Goal: Task Accomplishment & Management: Manage account settings

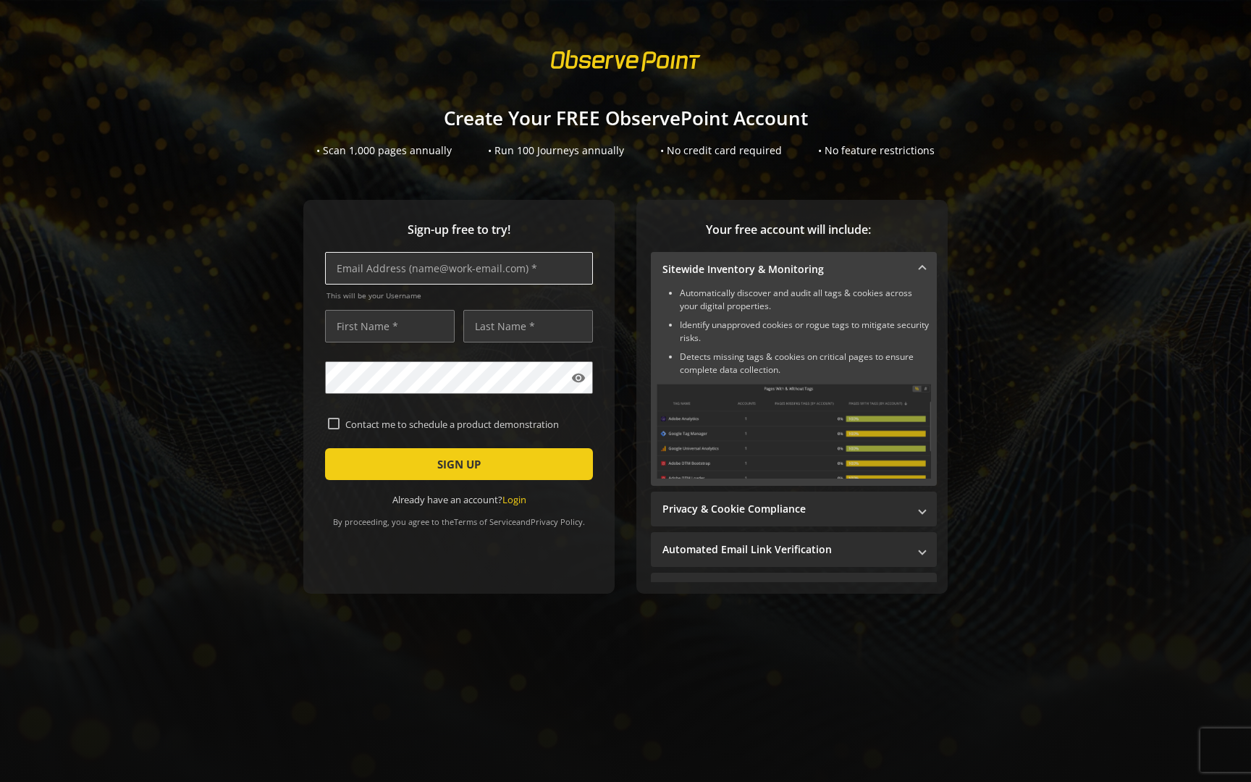
click at [463, 274] on input "text" at bounding box center [459, 268] width 268 height 33
type input "[EMAIL_ADDRESS][DOMAIN_NAME]"
click at [398, 338] on input "text" at bounding box center [390, 326] width 130 height 33
type input "[PERSON_NAME]"
click at [504, 335] on input "text" at bounding box center [528, 326] width 130 height 33
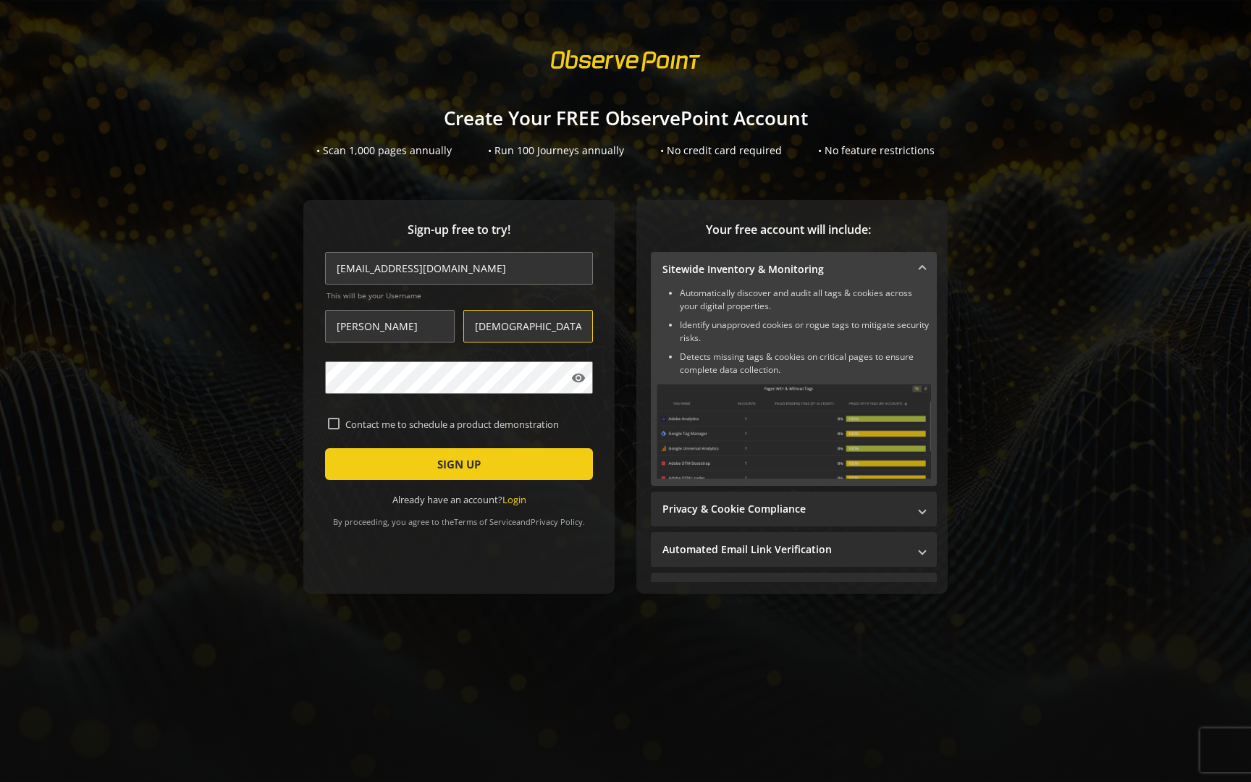
type input "[DEMOGRAPHIC_DATA]"
click at [575, 378] on mat-icon "visibility" at bounding box center [578, 378] width 14 height 14
click at [579, 380] on mat-icon "visibility_off" at bounding box center [578, 378] width 14 height 14
click at [456, 266] on input "[EMAIL_ADDRESS][DOMAIN_NAME]" at bounding box center [459, 268] width 268 height 33
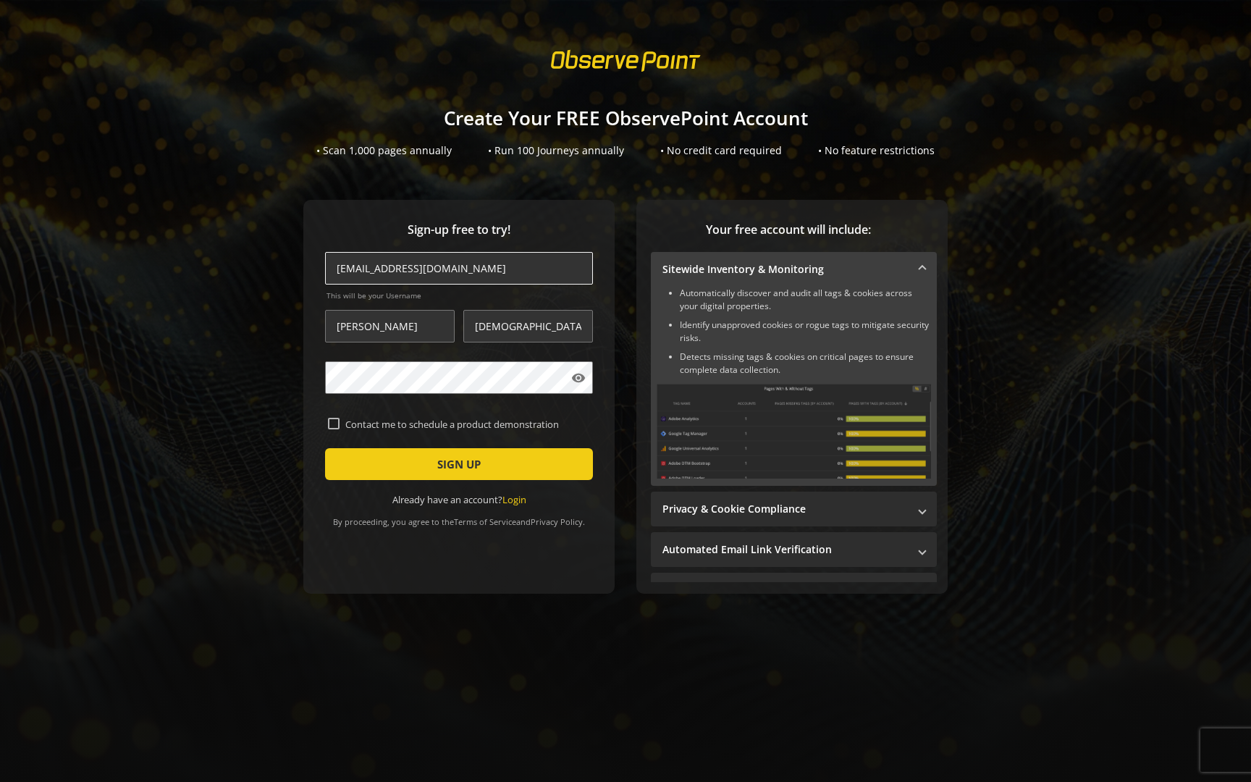
click at [456, 266] on input "[EMAIL_ADDRESS][DOMAIN_NAME]" at bounding box center [459, 268] width 268 height 33
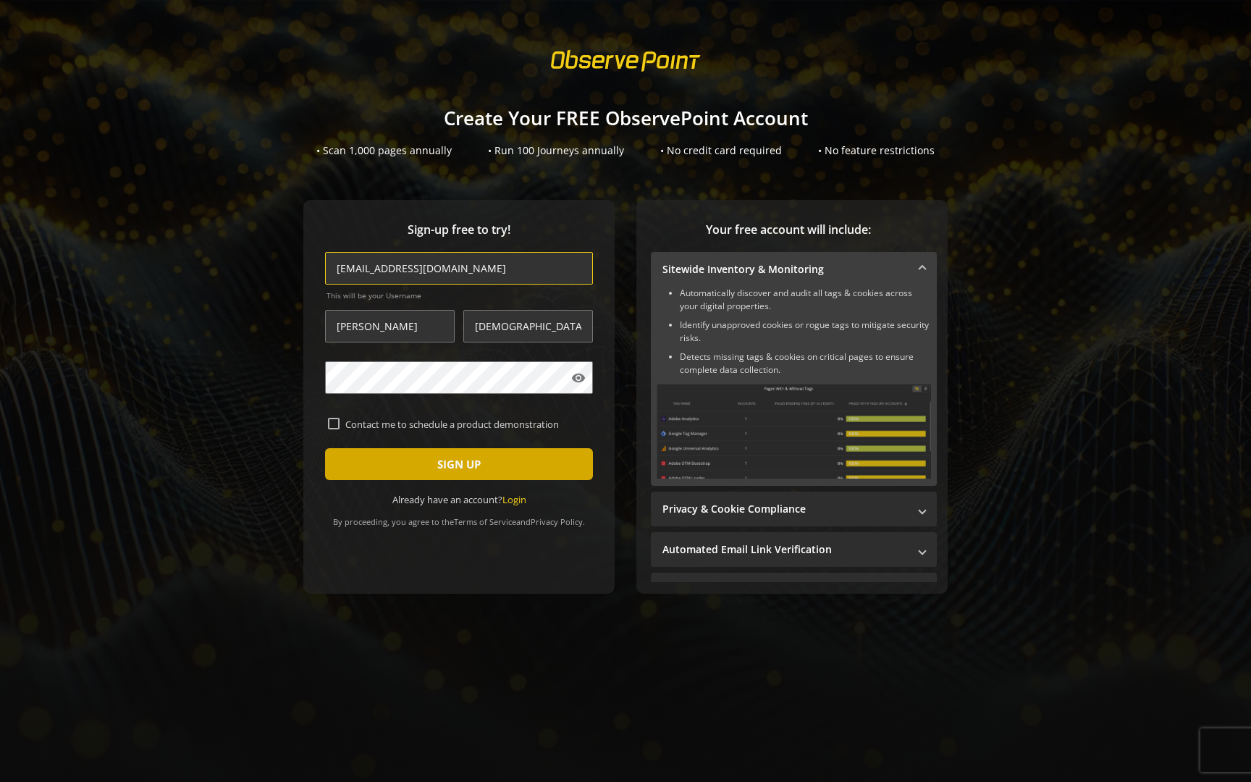
type input "[EMAIL_ADDRESS][DOMAIN_NAME]"
click at [453, 468] on span "SIGN UP" at bounding box center [458, 464] width 43 height 26
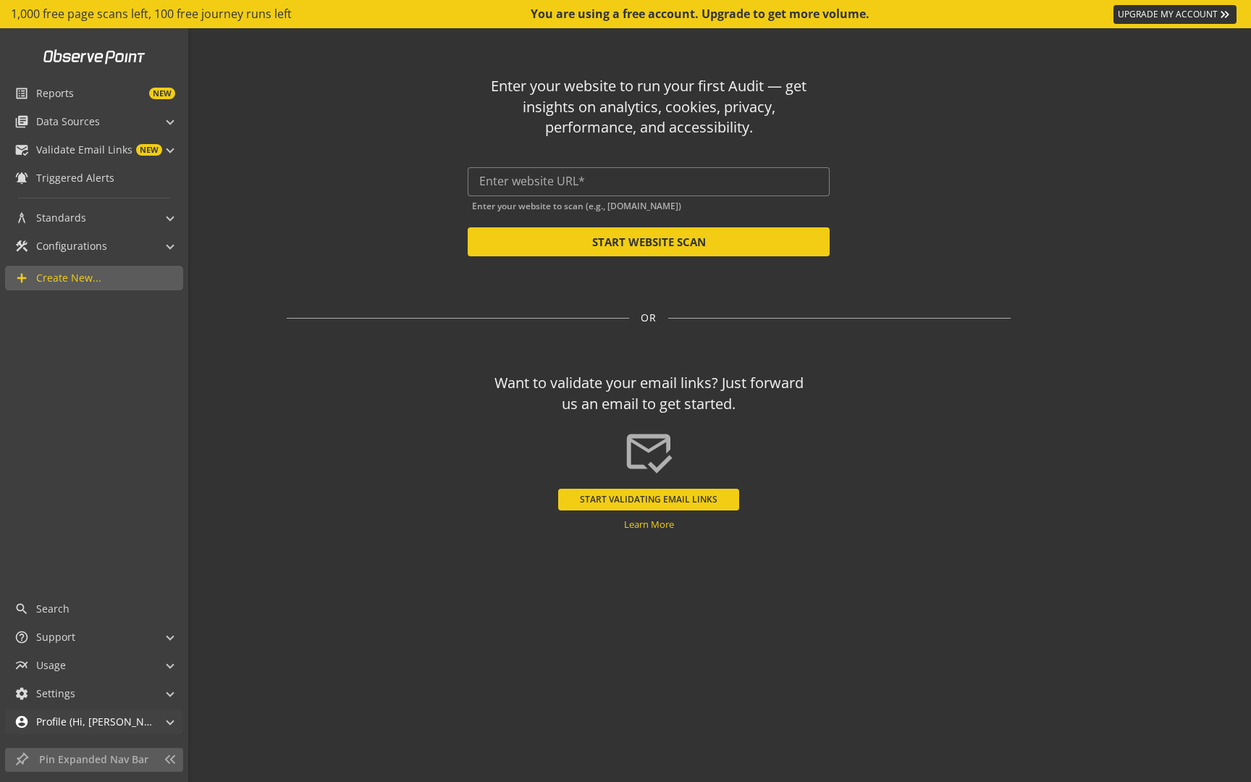
click at [124, 712] on mat-panel-title "account_circle Profile (Hi, [PERSON_NAME]!)" at bounding box center [84, 722] width 141 height 25
click at [139, 684] on link "Profile & Permissions" at bounding box center [93, 689] width 143 height 22
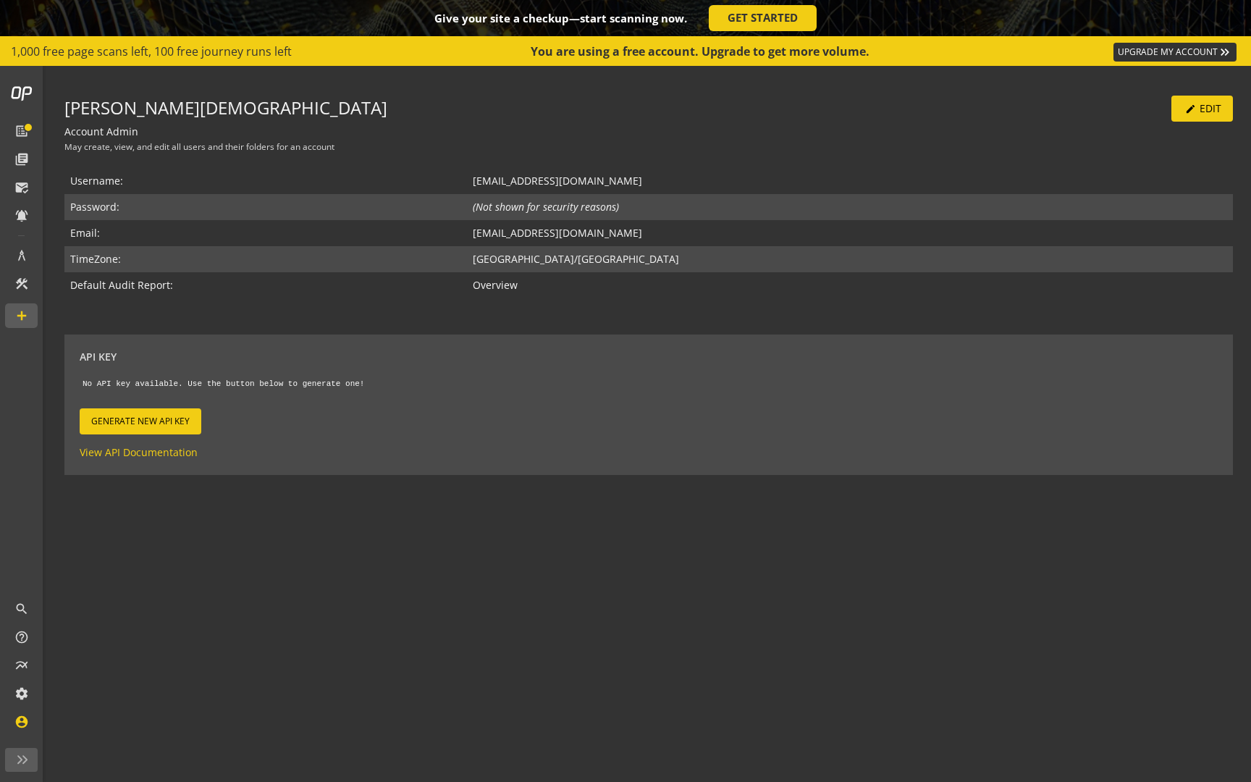
click at [138, 417] on span "Generate New API Key" at bounding box center [140, 421] width 98 height 26
click at [276, 418] on span "Copy to Clipboard" at bounding box center [278, 421] width 85 height 26
